Goal: Find specific page/section

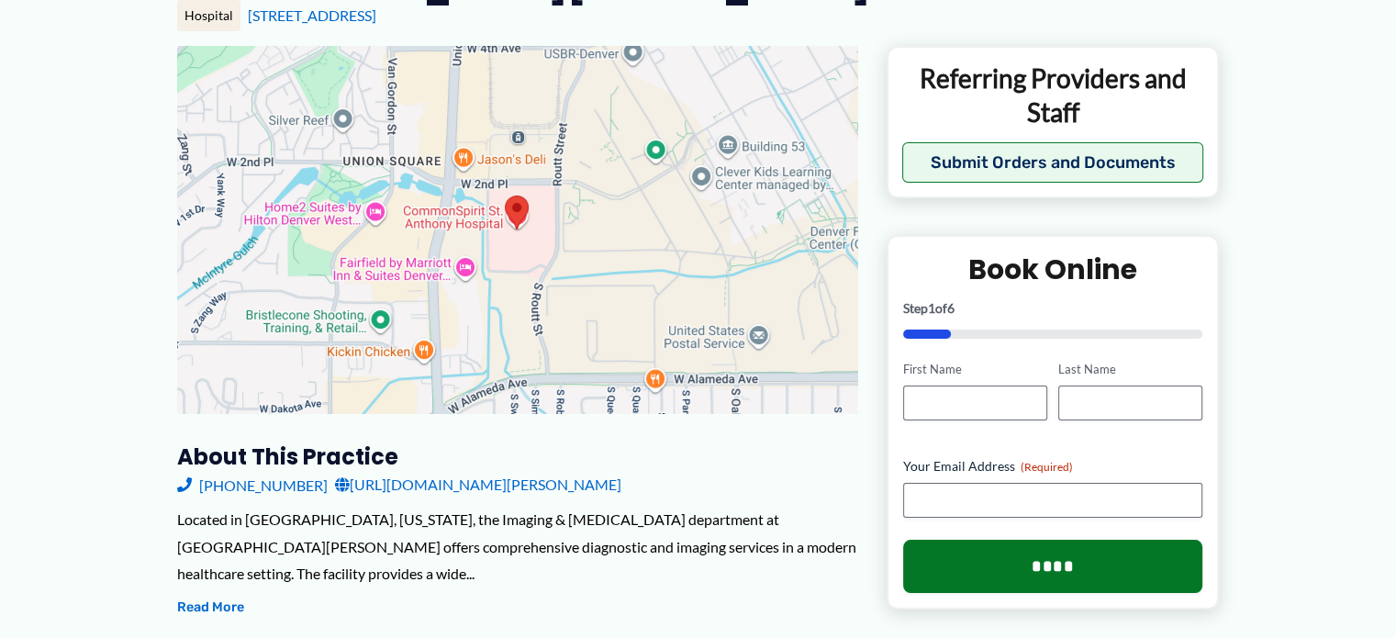
drag, startPoint x: 1398, startPoint y: 53, endPoint x: 1388, endPoint y: 110, distance: 57.8
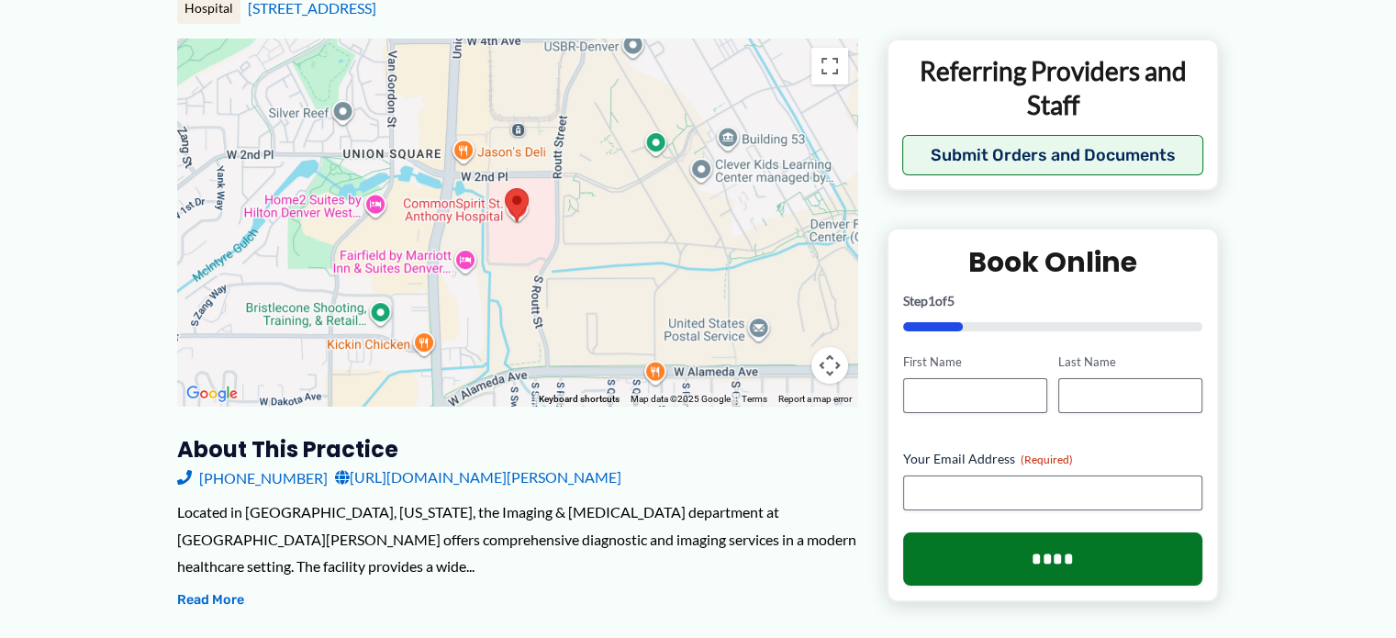
click at [537, 251] on div at bounding box center [517, 222] width 680 height 367
click at [573, 219] on div at bounding box center [517, 222] width 680 height 367
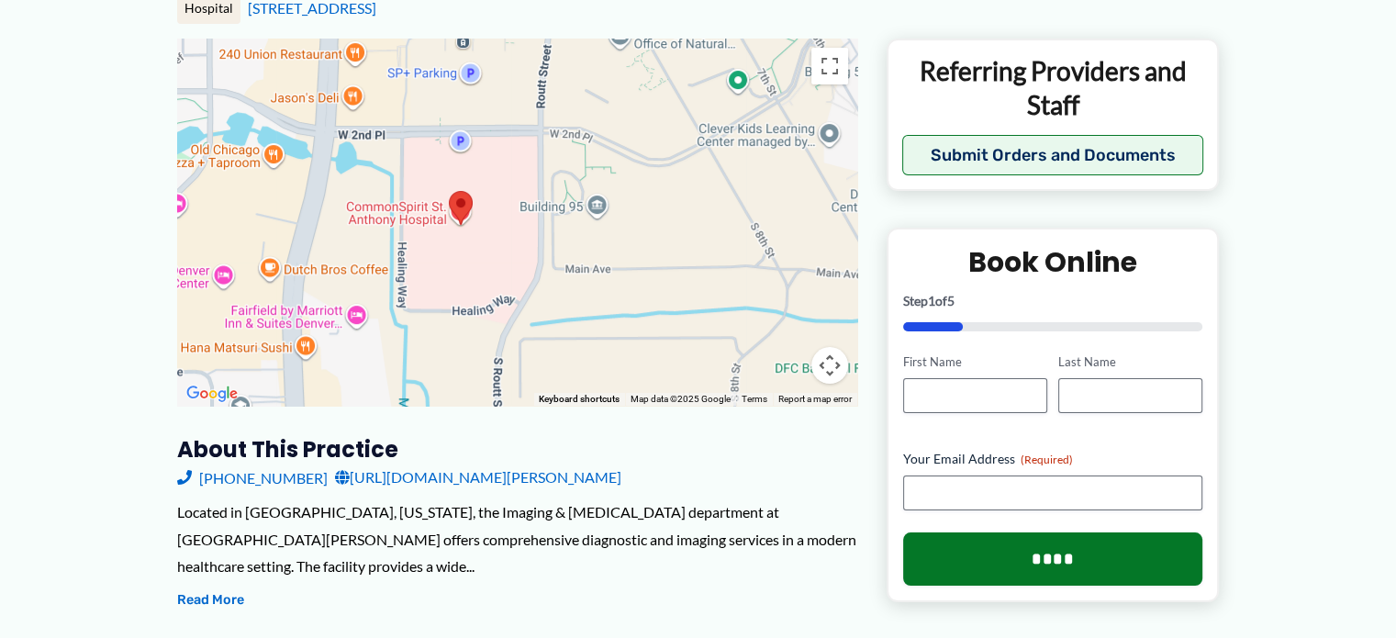
click at [534, 240] on div at bounding box center [517, 222] width 680 height 367
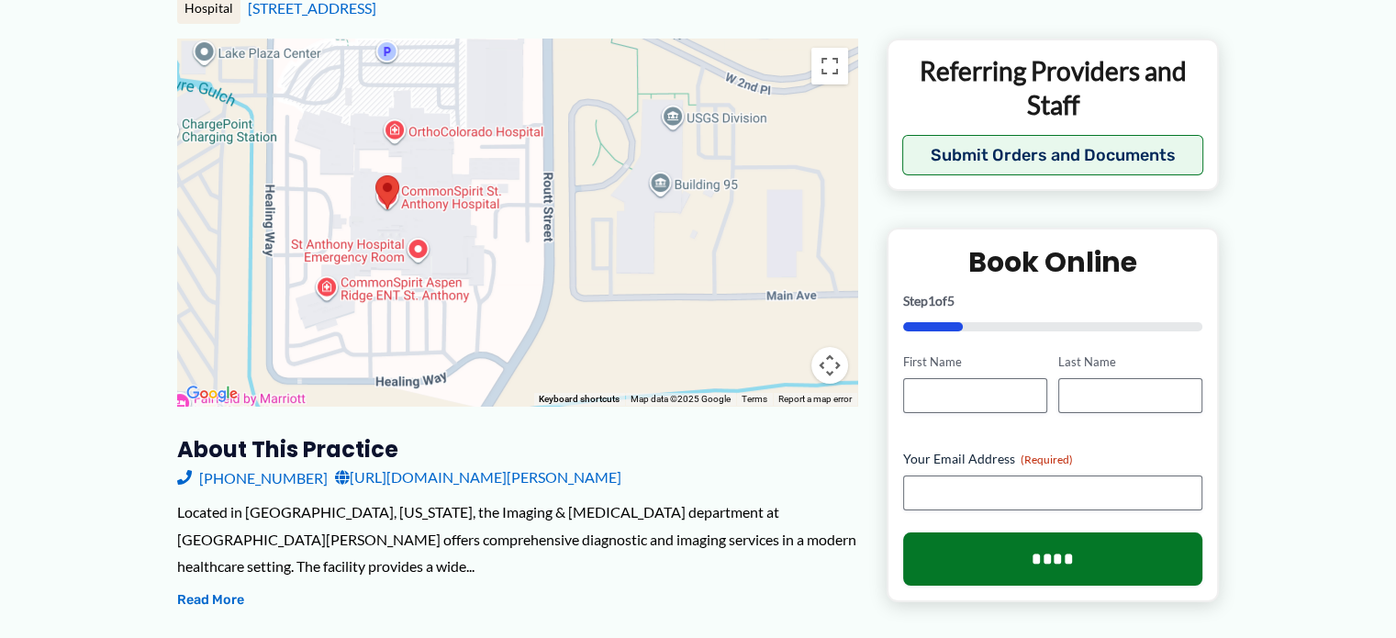
click at [485, 257] on div at bounding box center [517, 222] width 680 height 367
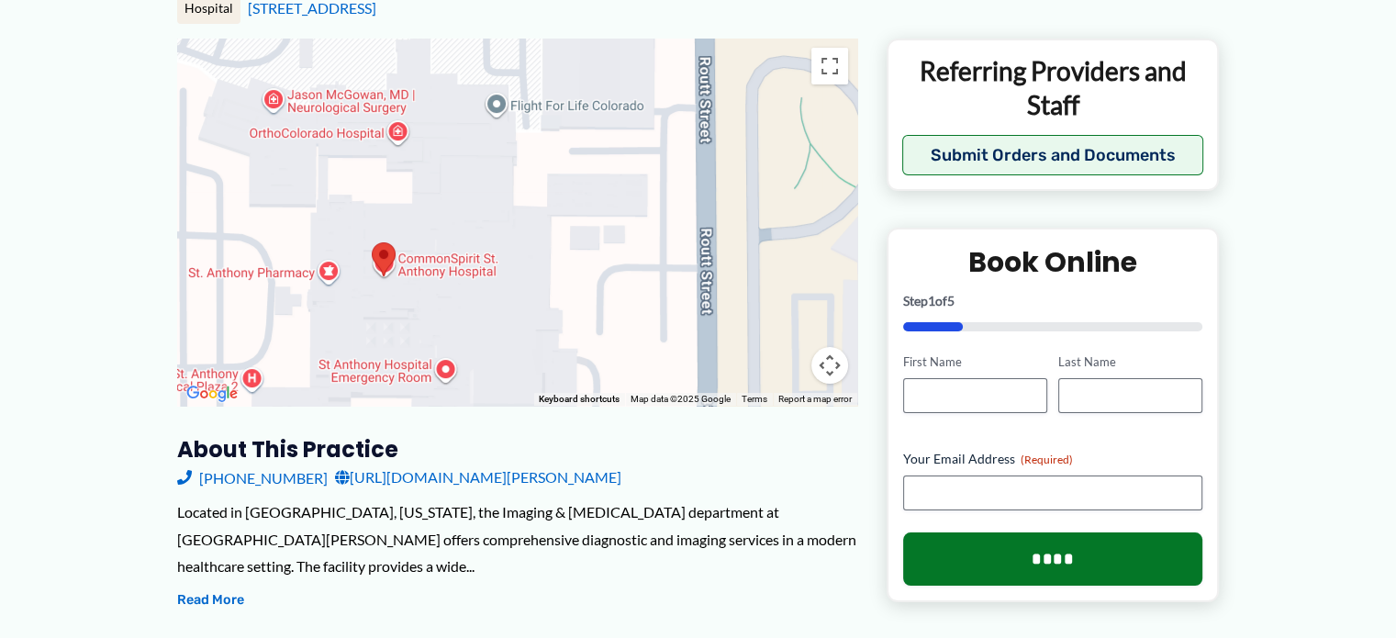
drag, startPoint x: 404, startPoint y: 223, endPoint x: 502, endPoint y: 337, distance: 150.3
click at [502, 337] on div at bounding box center [517, 222] width 680 height 367
click at [536, 257] on div at bounding box center [517, 222] width 680 height 367
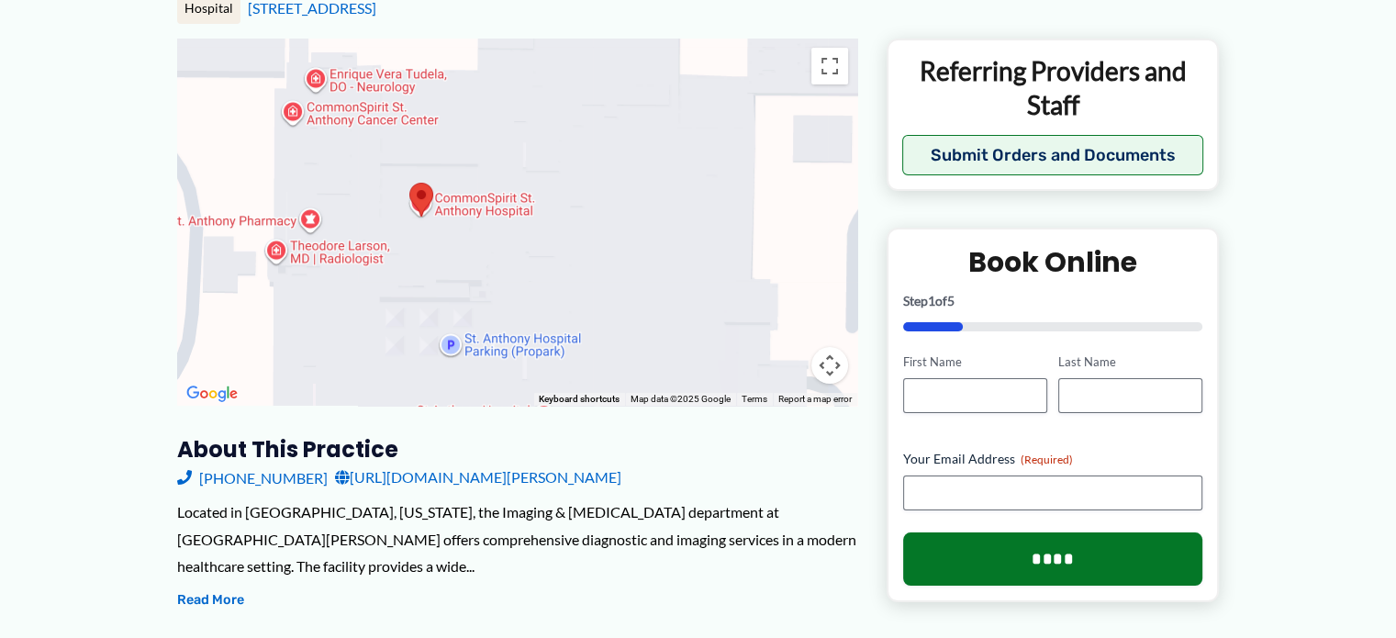
drag, startPoint x: 527, startPoint y: 316, endPoint x: 728, endPoint y: 228, distance: 219.4
click at [728, 228] on div at bounding box center [517, 222] width 680 height 367
click at [611, 240] on div at bounding box center [517, 222] width 680 height 367
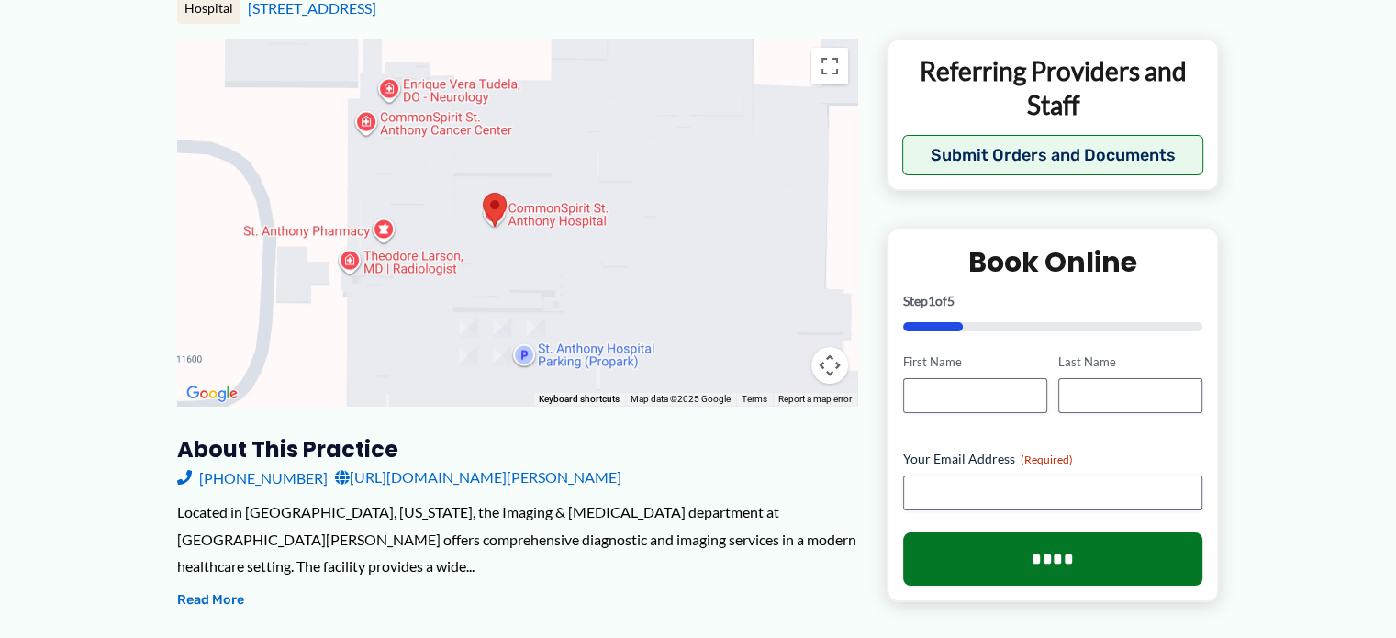
drag, startPoint x: 593, startPoint y: 246, endPoint x: 682, endPoint y: 264, distance: 90.9
click at [682, 264] on div at bounding box center [517, 222] width 680 height 367
click at [834, 63] on button "Toggle fullscreen view" at bounding box center [829, 66] width 37 height 37
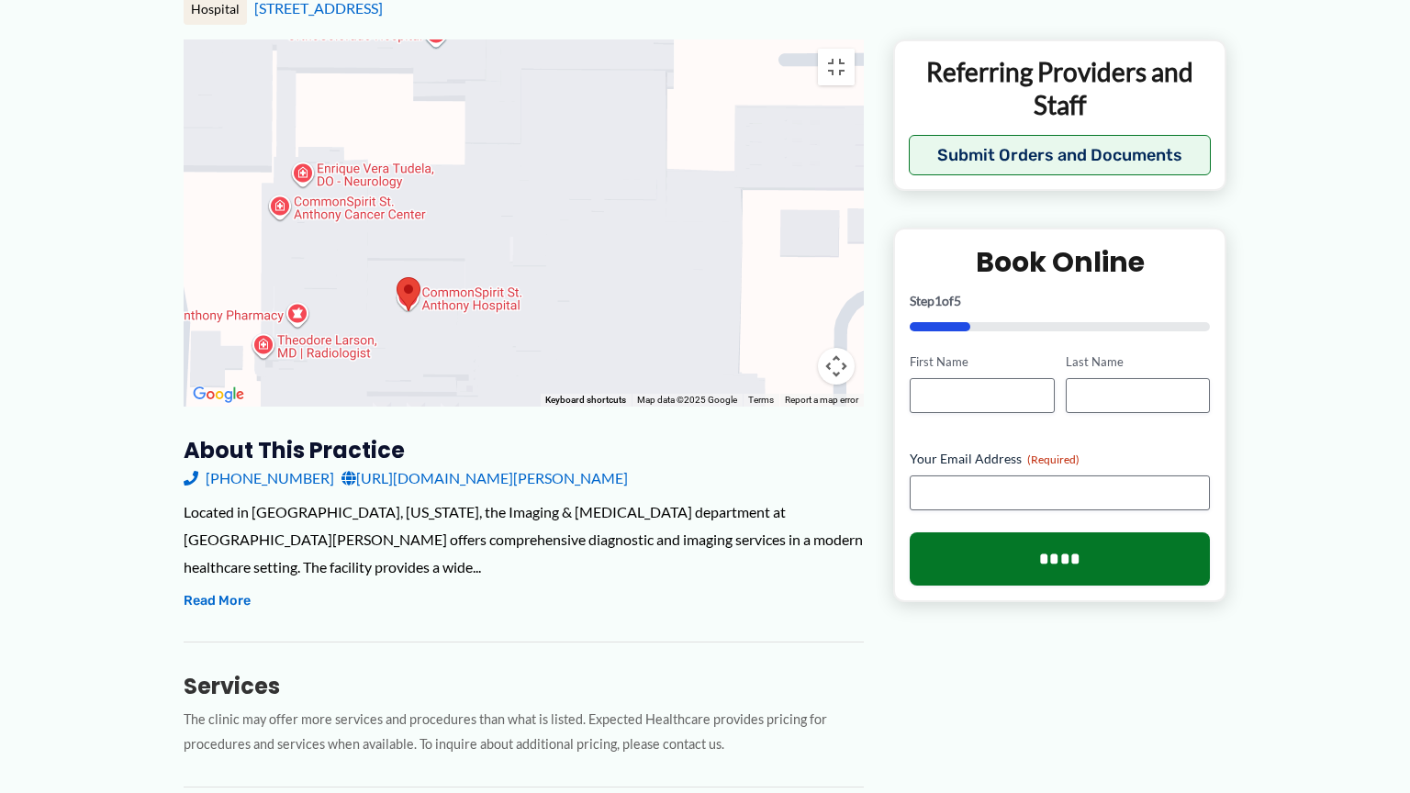
drag, startPoint x: 976, startPoint y: 495, endPoint x: 881, endPoint y: 569, distance: 120.3
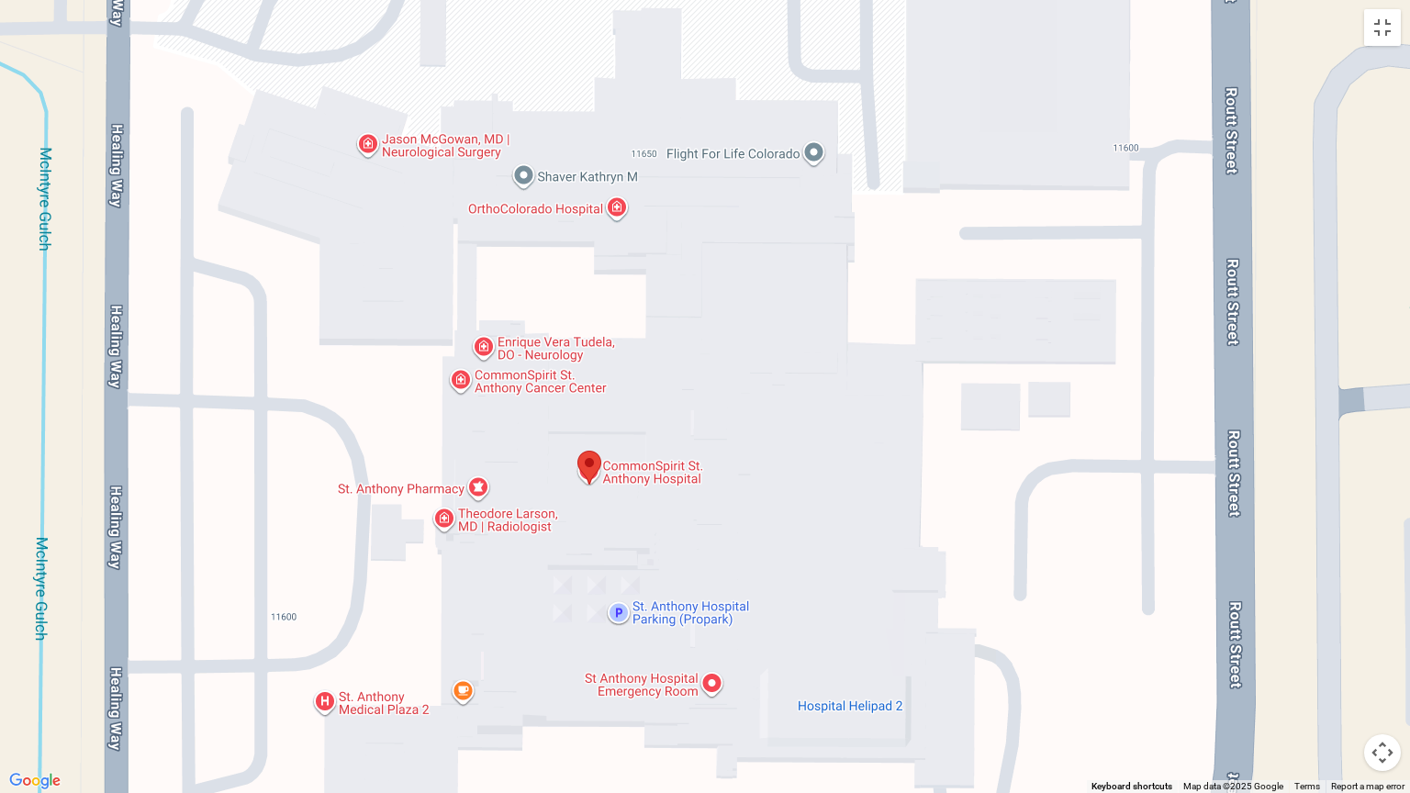
click at [881, 569] on div at bounding box center [705, 396] width 1410 height 793
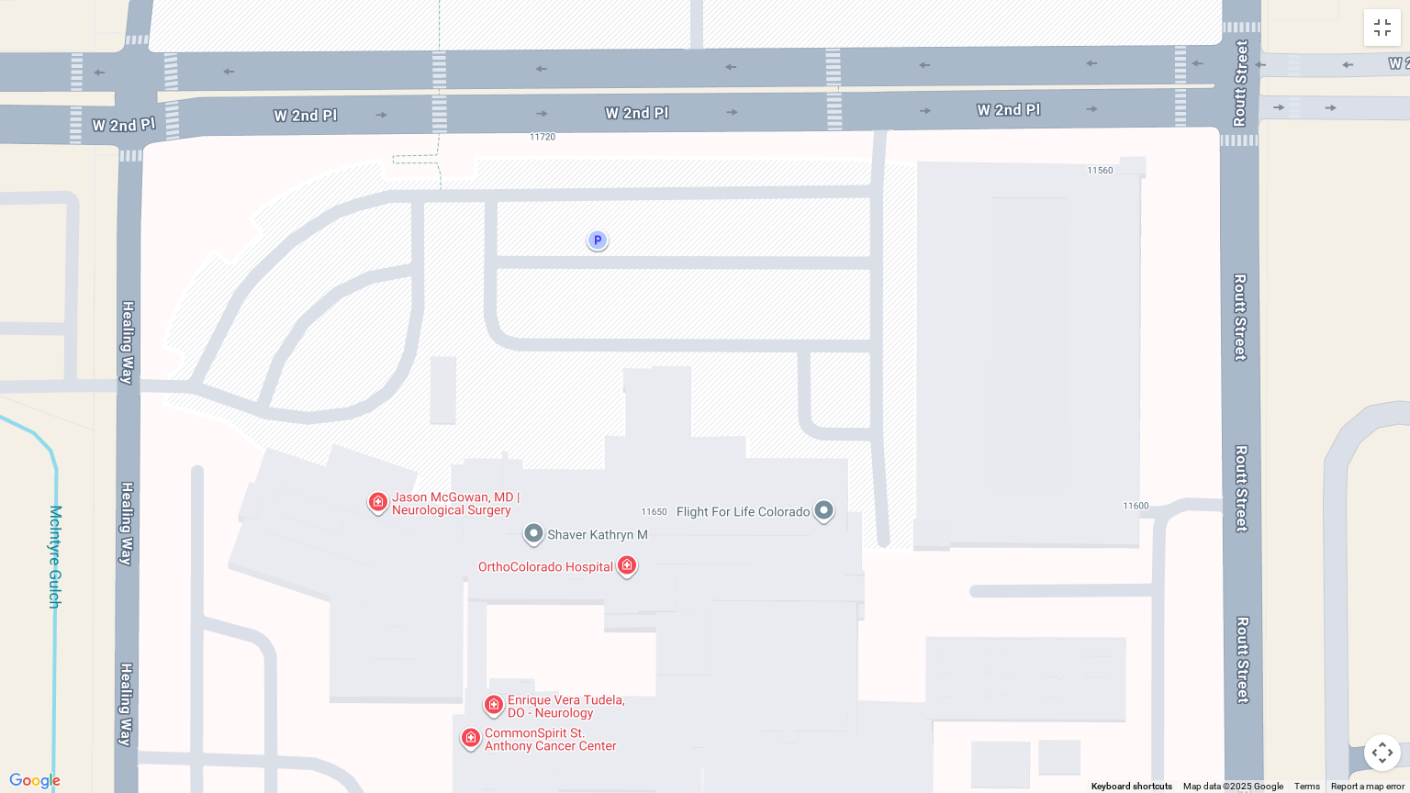
drag, startPoint x: 844, startPoint y: 412, endPoint x: 853, endPoint y: 774, distance: 361.7
click at [853, 637] on div at bounding box center [705, 396] width 1410 height 793
